Goal: Navigation & Orientation: Find specific page/section

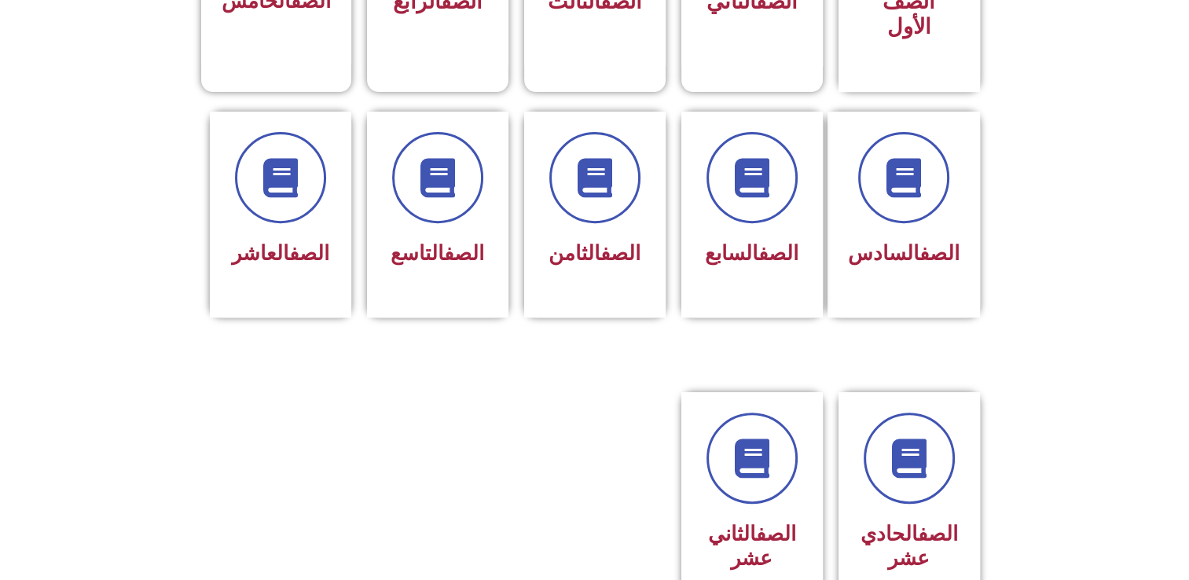
scroll to position [786, 0]
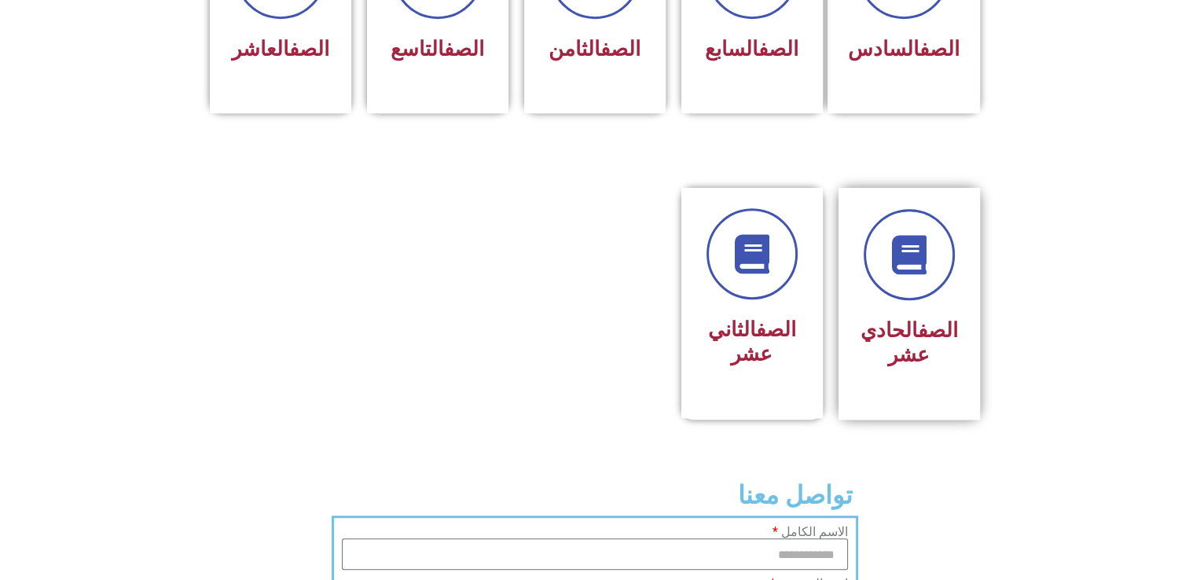
click at [916, 277] on div "الصف الحادي عشر" at bounding box center [908, 292] width 99 height 166
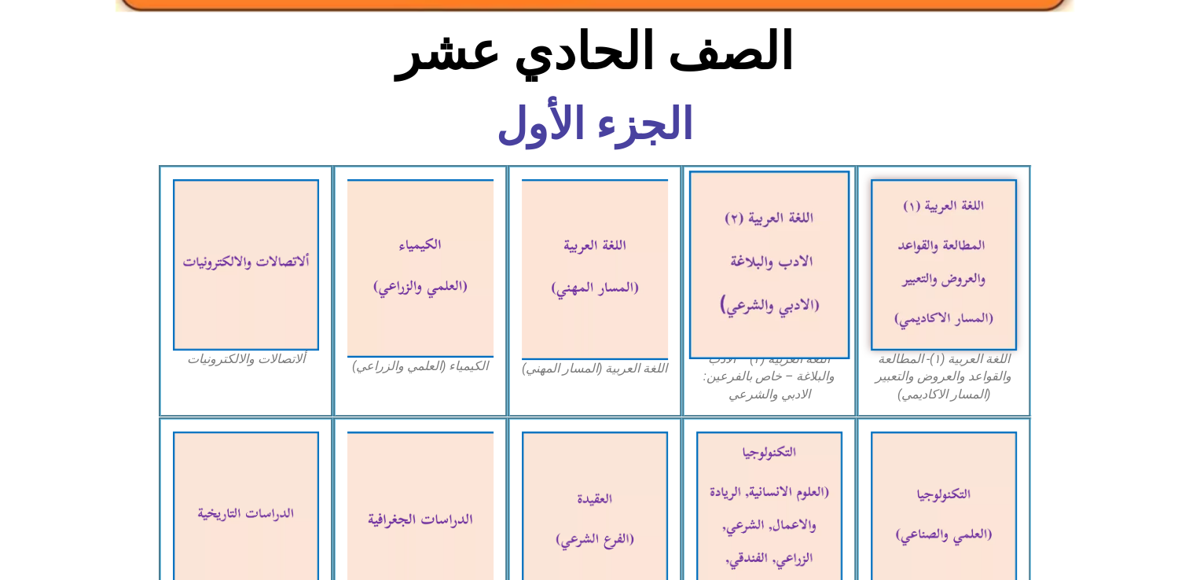
scroll to position [393, 0]
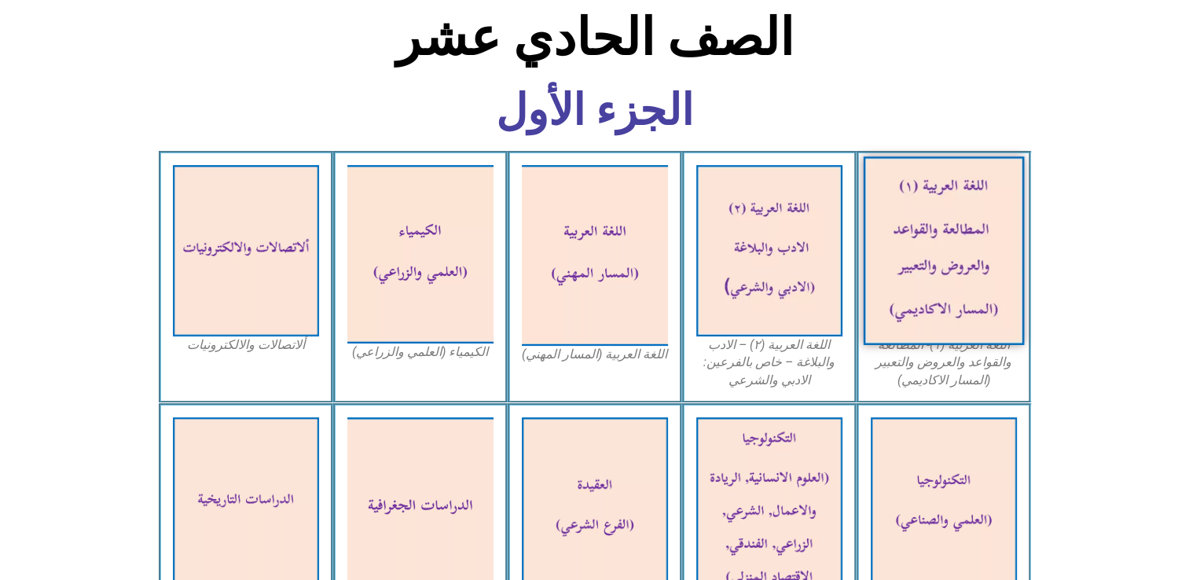
click at [939, 295] on img at bounding box center [943, 250] width 161 height 189
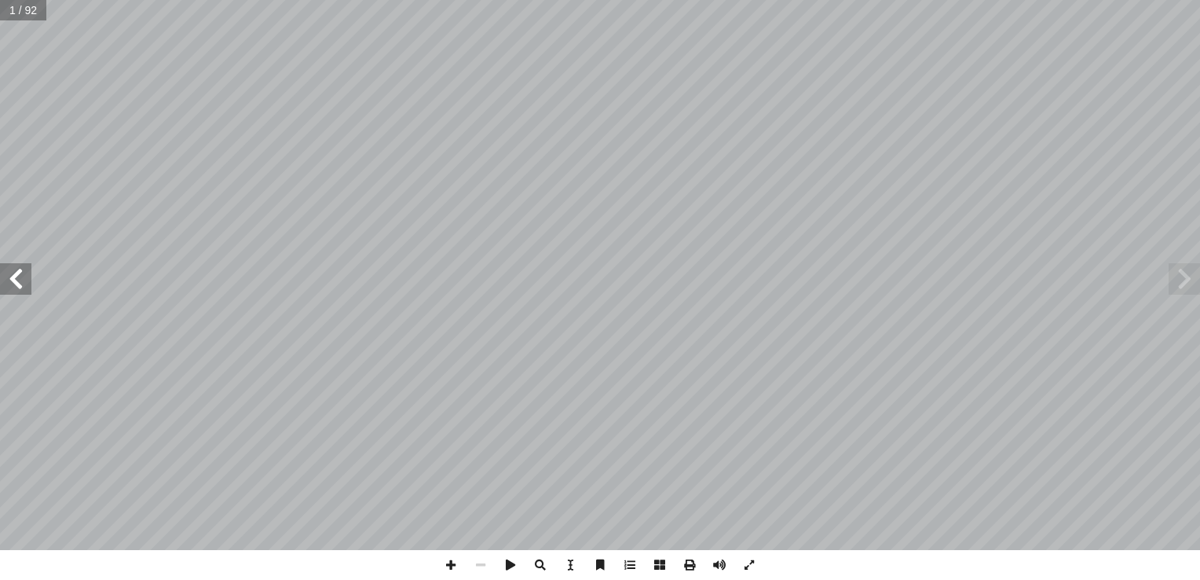
click at [22, 279] on span at bounding box center [15, 278] width 31 height 31
click at [23, 278] on span at bounding box center [15, 278] width 31 height 31
click at [24, 277] on span at bounding box center [15, 278] width 31 height 31
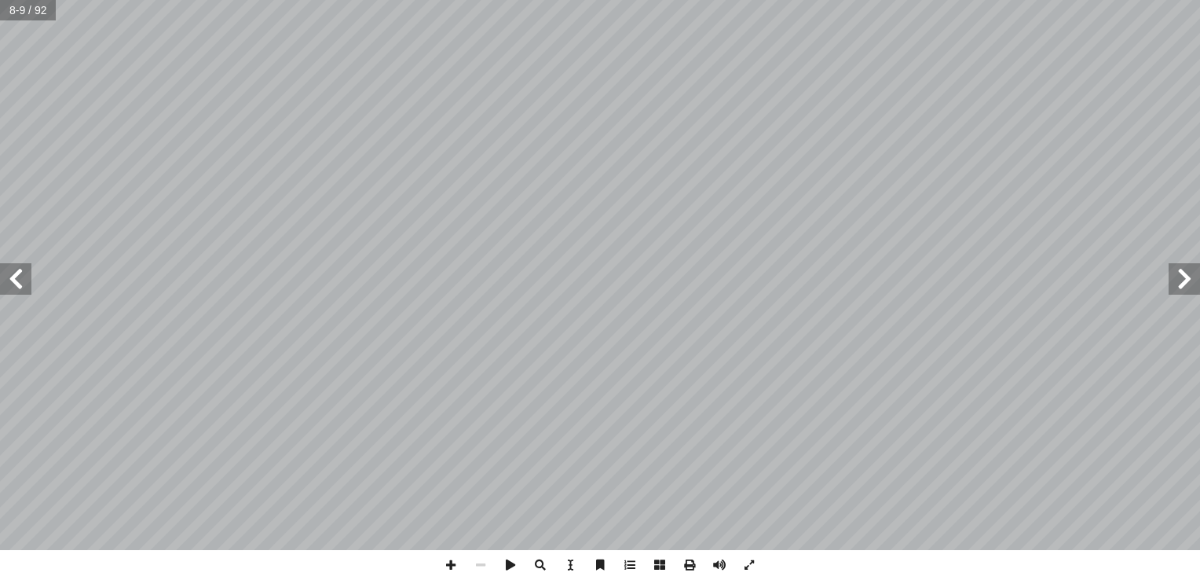
click at [24, 277] on span at bounding box center [15, 278] width 31 height 31
click at [25, 277] on span at bounding box center [15, 278] width 31 height 31
click at [1187, 274] on span at bounding box center [1184, 278] width 31 height 31
click at [405, 143] on html "الصفحة الرئيسية الصف الأول الصف الثاني الصف الثالث الصف الرابع الصف الخامس الصف…" at bounding box center [600, 71] width 1200 height 143
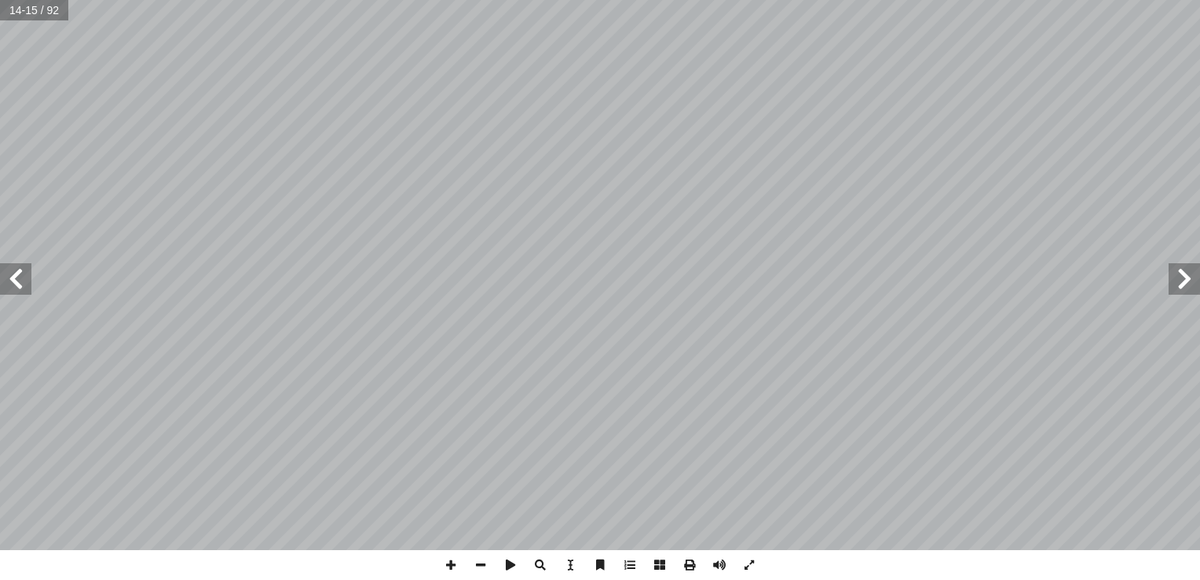
click at [10, 286] on span at bounding box center [15, 278] width 31 height 31
click at [745, 568] on span at bounding box center [750, 565] width 30 height 30
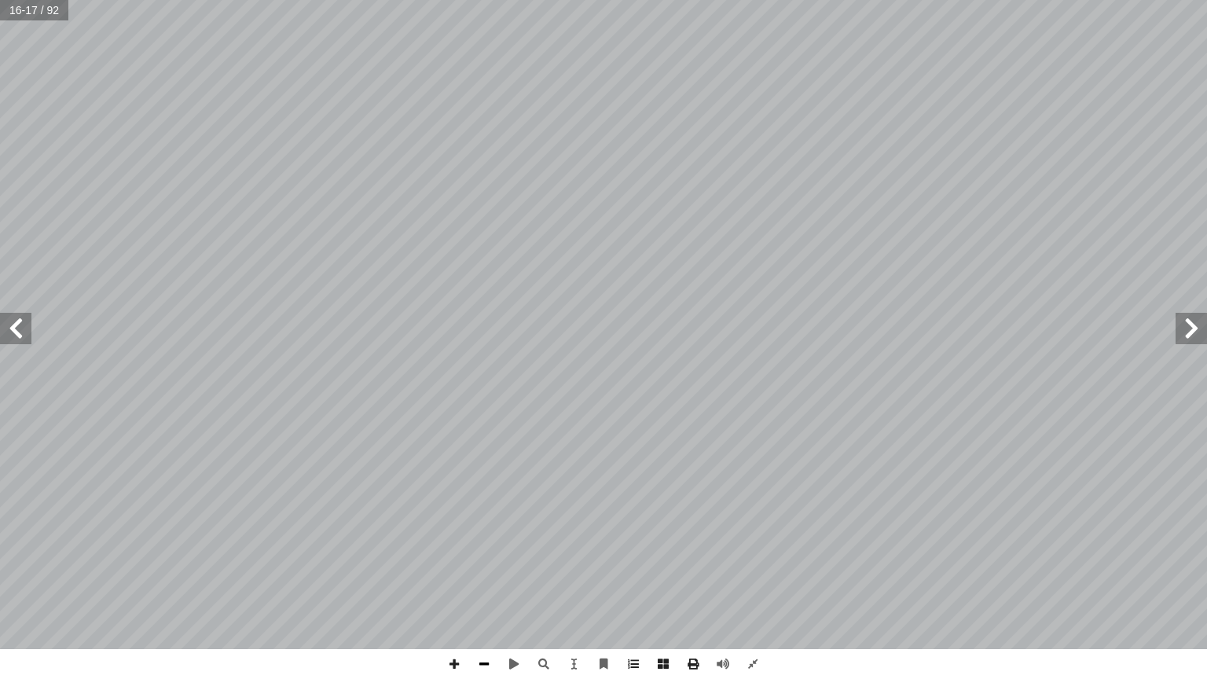
click at [490, 579] on span at bounding box center [484, 664] width 30 height 30
click at [749, 579] on span at bounding box center [753, 664] width 30 height 30
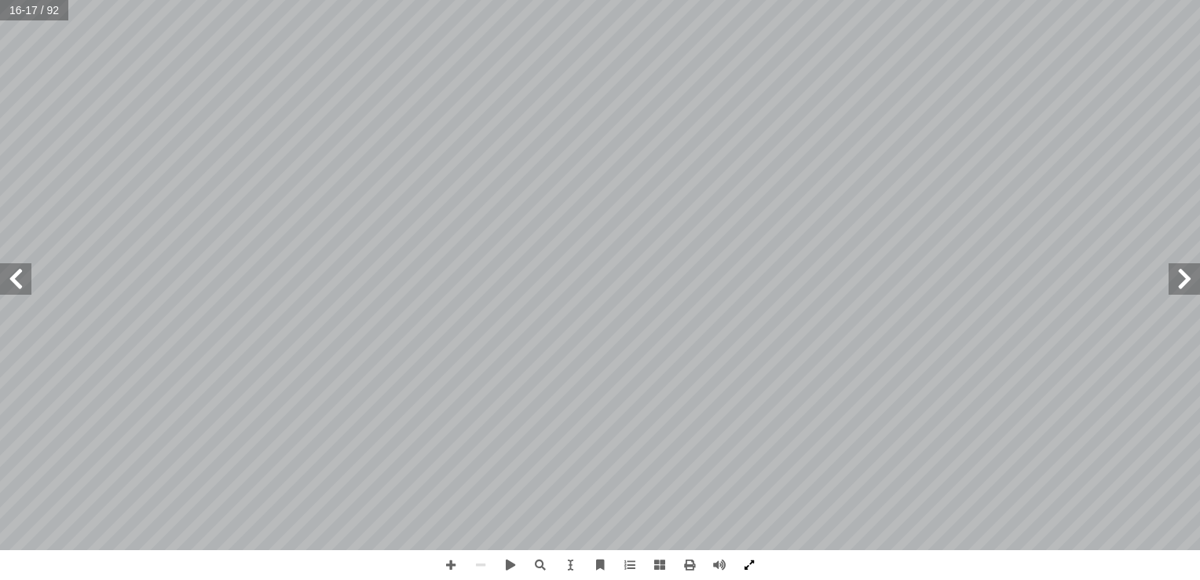
click at [751, 567] on span at bounding box center [750, 565] width 30 height 30
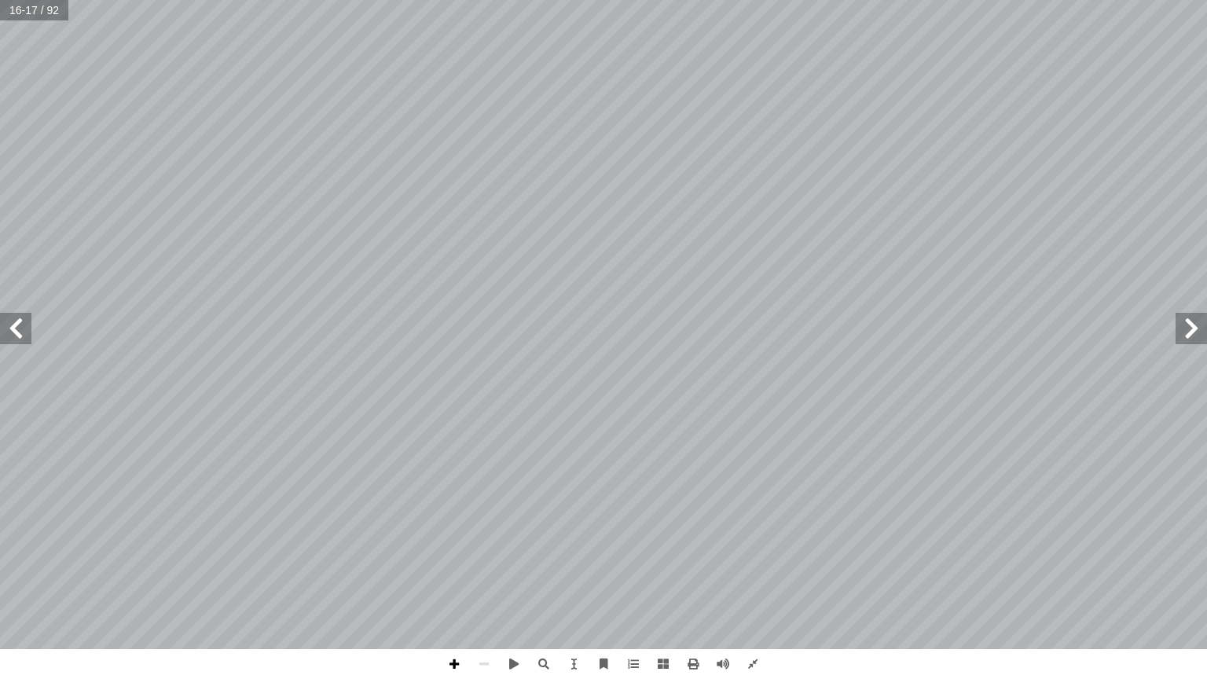
click at [457, 579] on span at bounding box center [454, 664] width 30 height 30
drag, startPoint x: 664, startPoint y: 678, endPoint x: 10, endPoint y: 678, distance: 653.6
click at [8, 339] on span at bounding box center [15, 328] width 31 height 31
